Goal: Navigation & Orientation: Find specific page/section

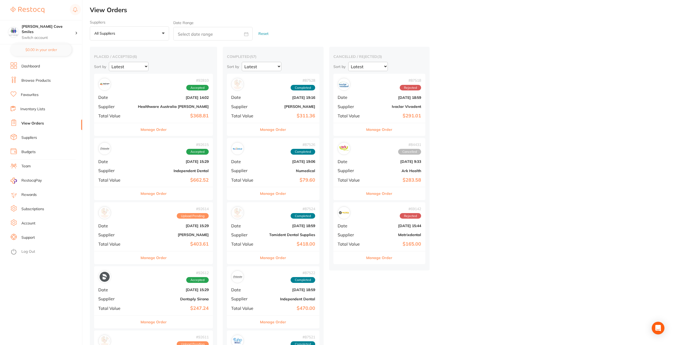
click at [34, 108] on link "Inventory Lists" at bounding box center [32, 108] width 25 height 5
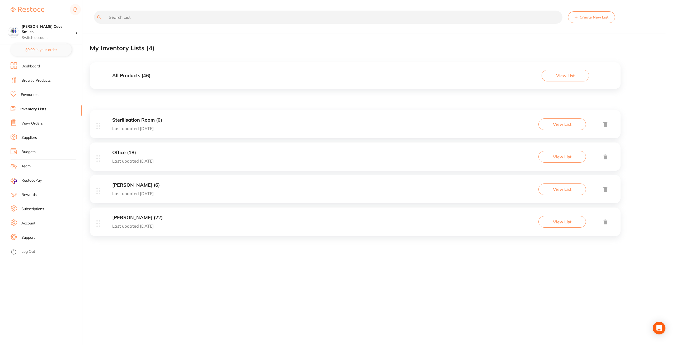
click at [33, 135] on li "Suppliers" at bounding box center [47, 138] width 72 height 8
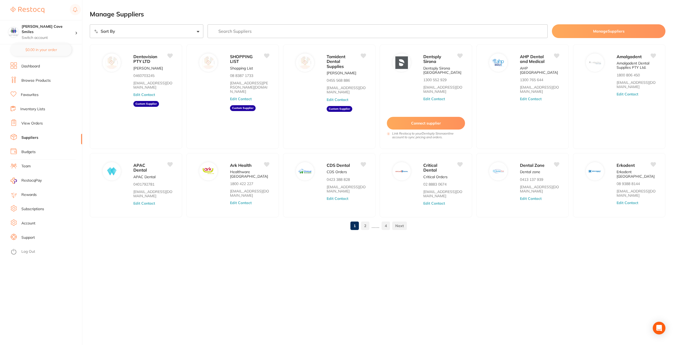
click at [40, 81] on link "Browse Products" at bounding box center [35, 80] width 29 height 5
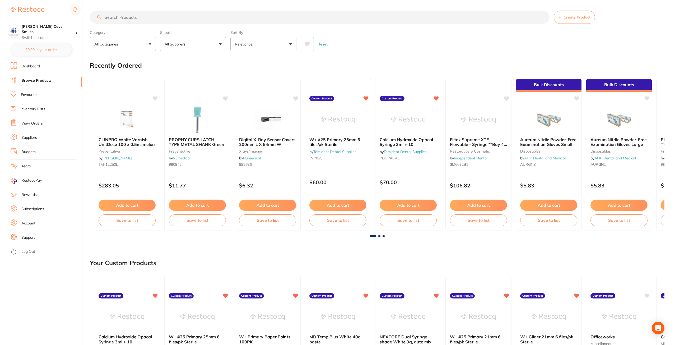
click at [31, 126] on li "View Orders" at bounding box center [47, 123] width 72 height 8
